Goal: Transaction & Acquisition: Book appointment/travel/reservation

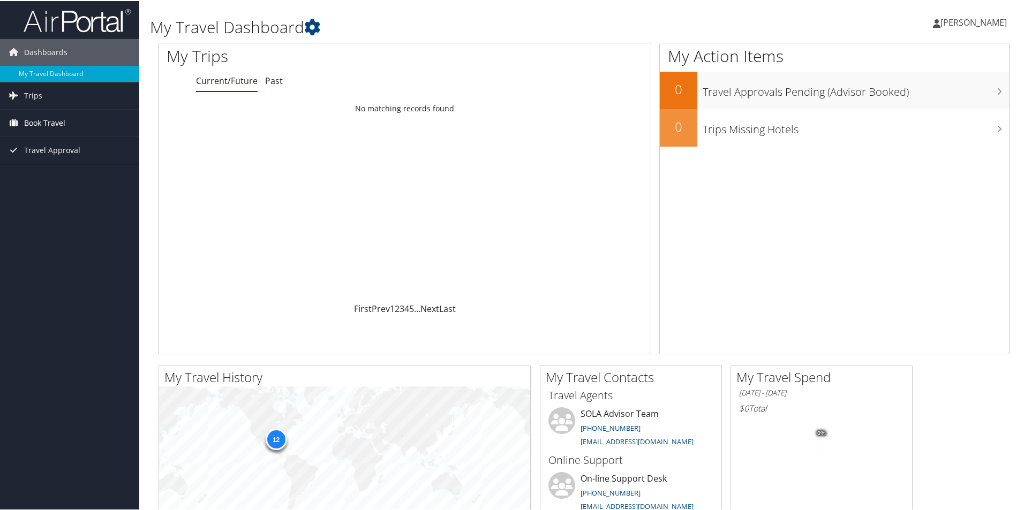
click at [58, 124] on span "Book Travel" at bounding box center [44, 122] width 41 height 27
click at [72, 158] on link "Book/Manage Online Trips" at bounding box center [69, 159] width 139 height 16
